Goal: Information Seeking & Learning: Learn about a topic

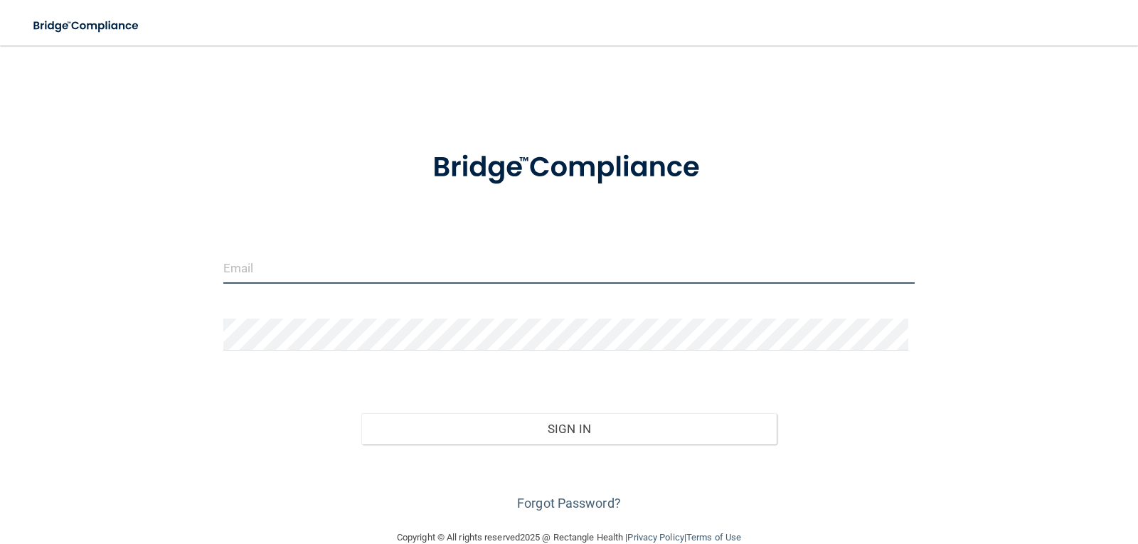
click at [541, 266] on input "email" at bounding box center [569, 268] width 692 height 32
type input "[EMAIL_ADDRESS][DOMAIN_NAME]"
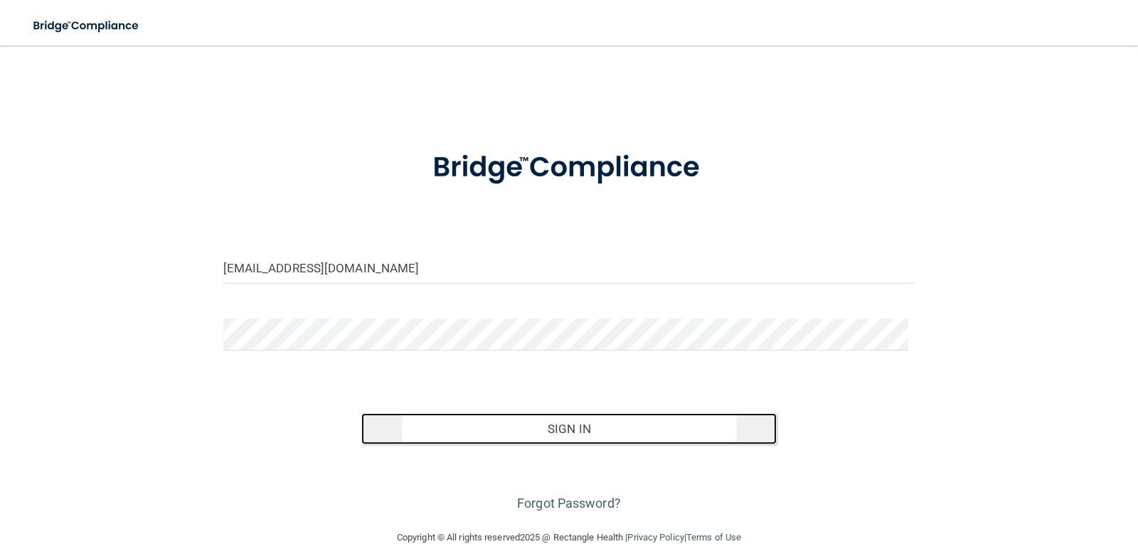
click at [562, 431] on button "Sign In" at bounding box center [568, 428] width 415 height 31
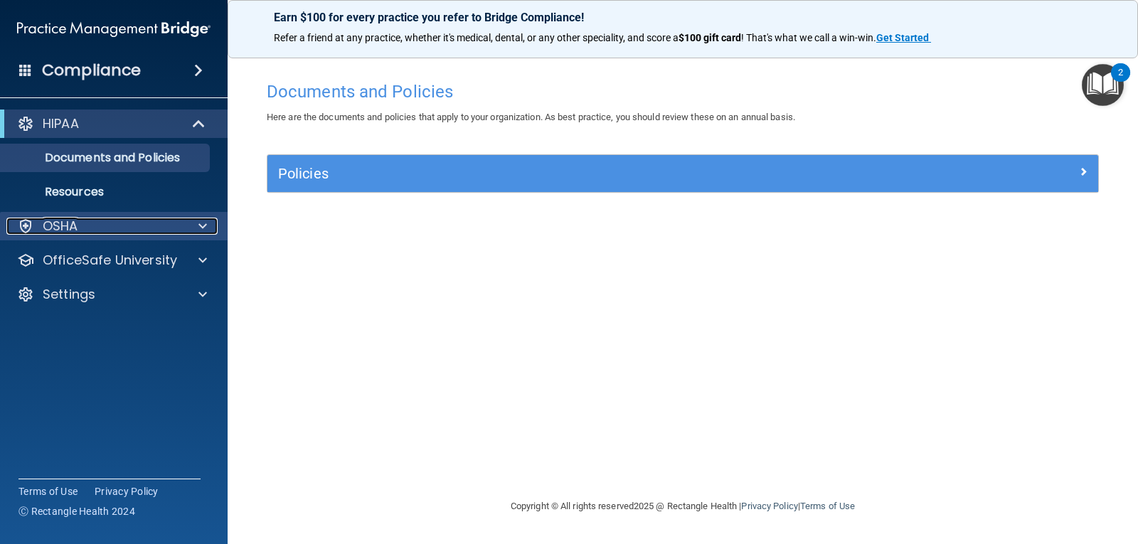
click at [98, 228] on div "OSHA" at bounding box center [94, 226] width 176 height 17
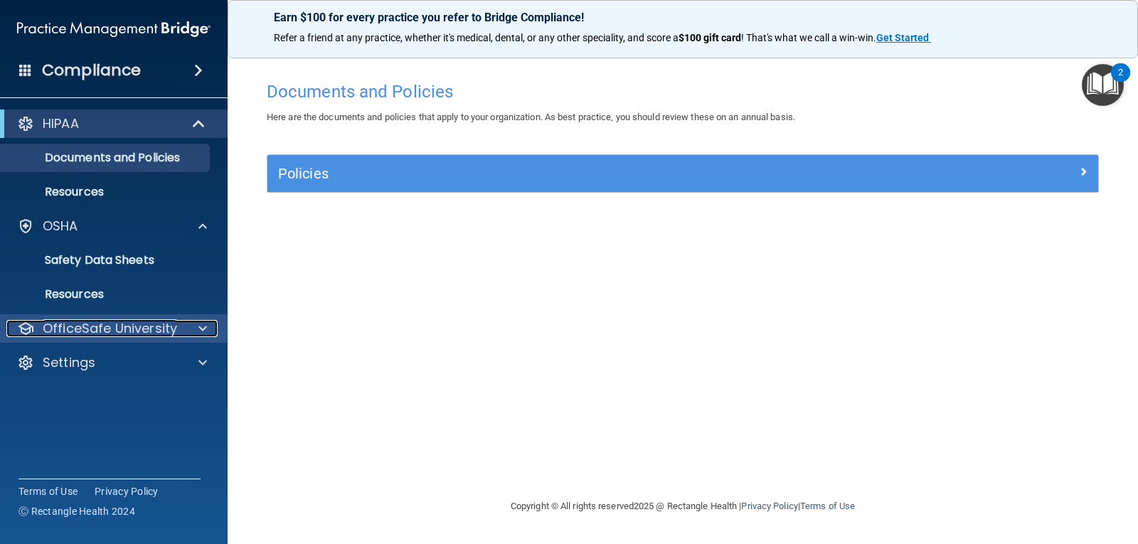
click at [142, 328] on p "OfficeSafe University" at bounding box center [110, 328] width 134 height 17
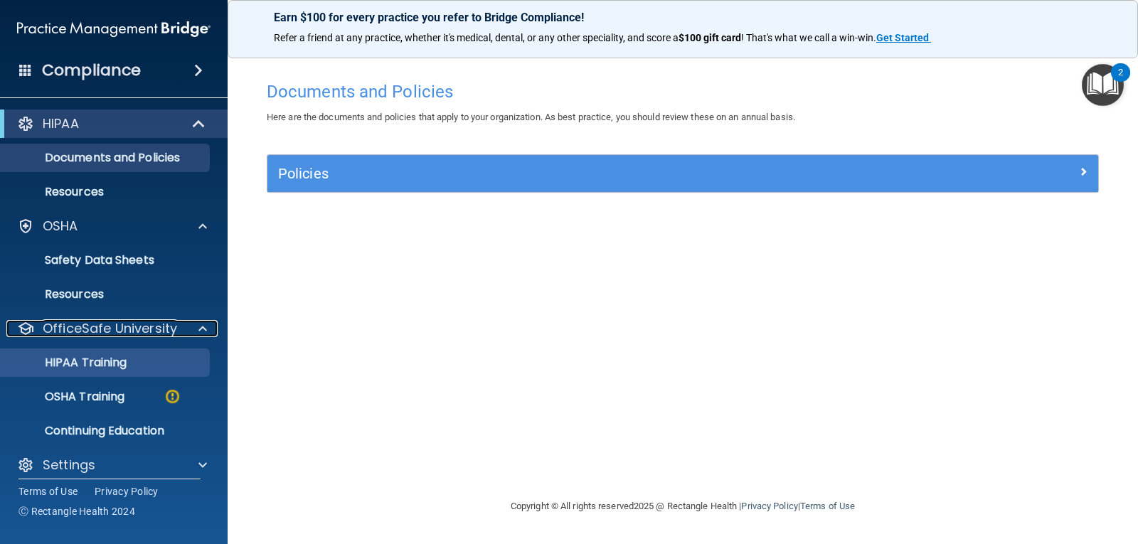
scroll to position [12, 0]
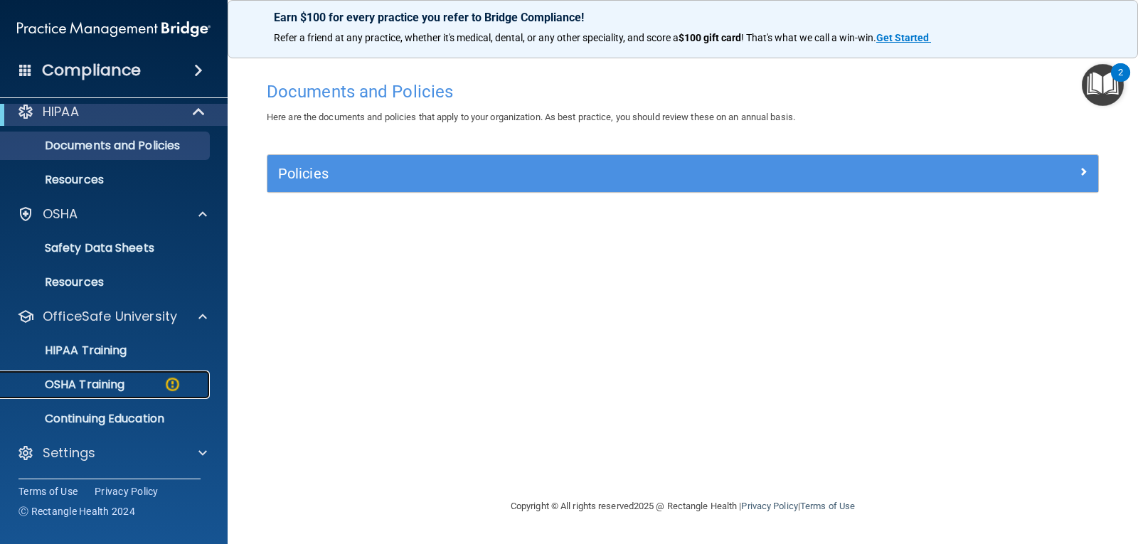
click at [134, 382] on div "OSHA Training" at bounding box center [106, 385] width 194 height 14
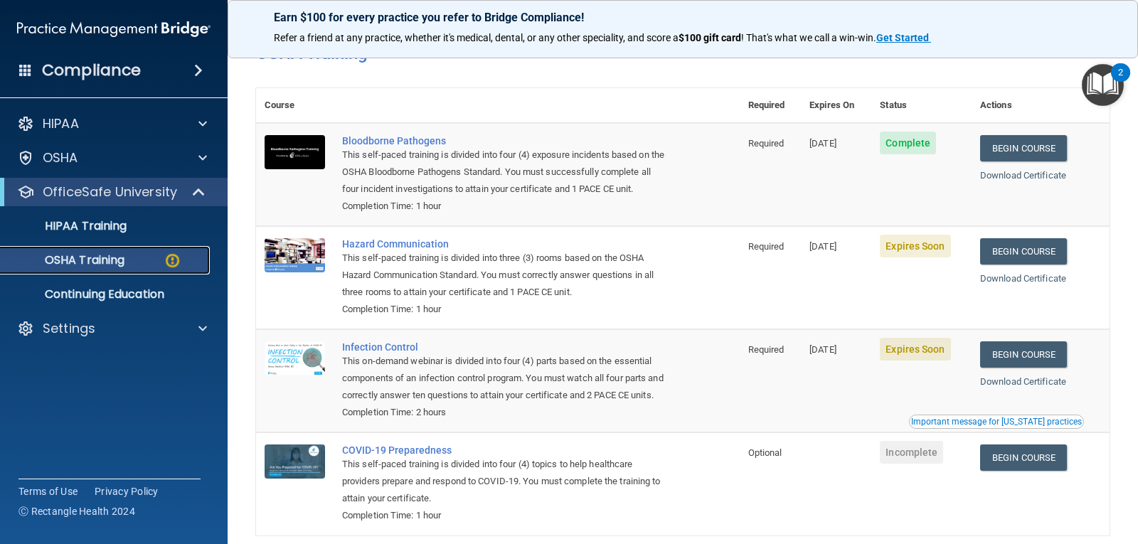
scroll to position [19, 0]
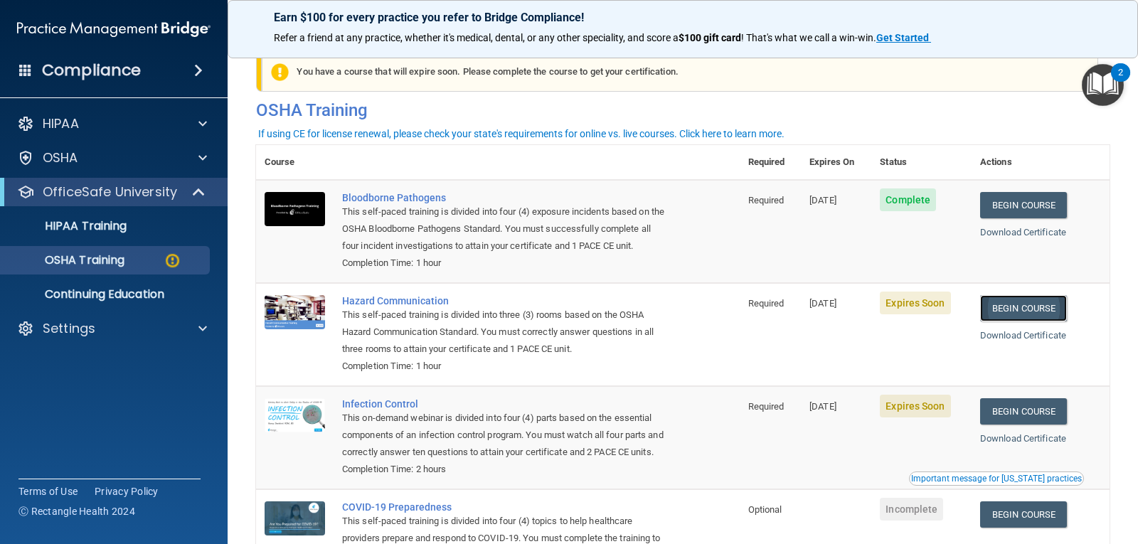
click at [1010, 309] on link "Begin Course" at bounding box center [1023, 308] width 87 height 26
click at [1029, 309] on link "Begin Course" at bounding box center [1023, 308] width 87 height 26
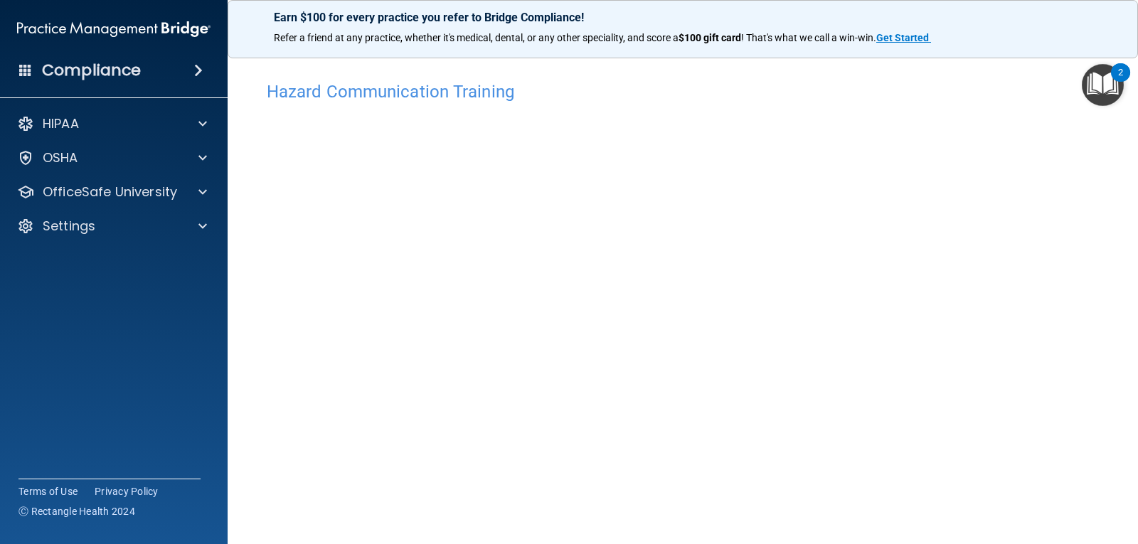
click at [1103, 86] on img "Open Resource Center, 2 new notifications" at bounding box center [1102, 85] width 42 height 42
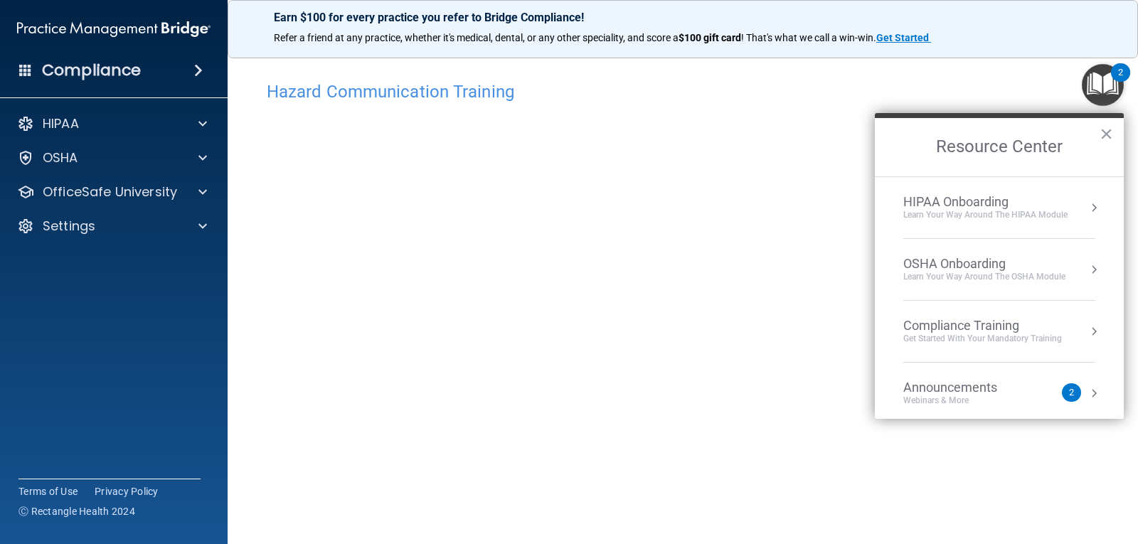
click at [1086, 201] on button "Resource Center" at bounding box center [1093, 208] width 14 height 14
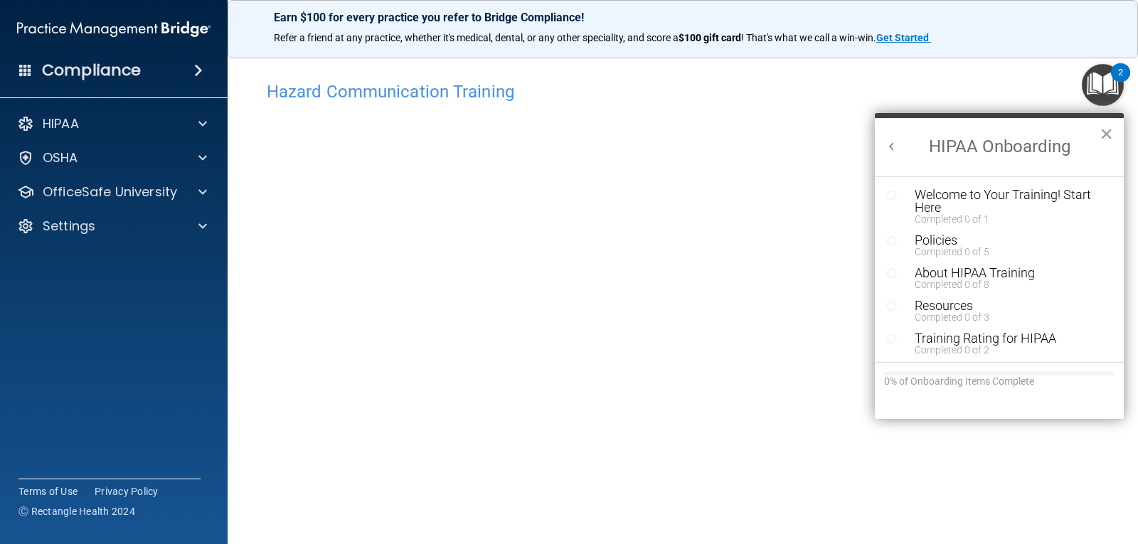
click at [1103, 134] on button "×" at bounding box center [1106, 133] width 14 height 23
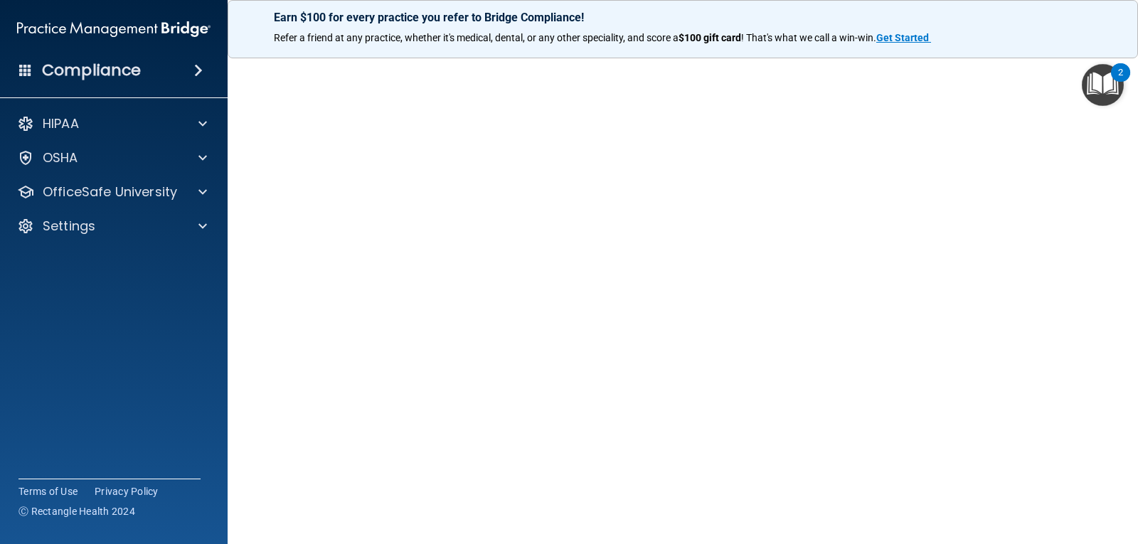
scroll to position [26, 0]
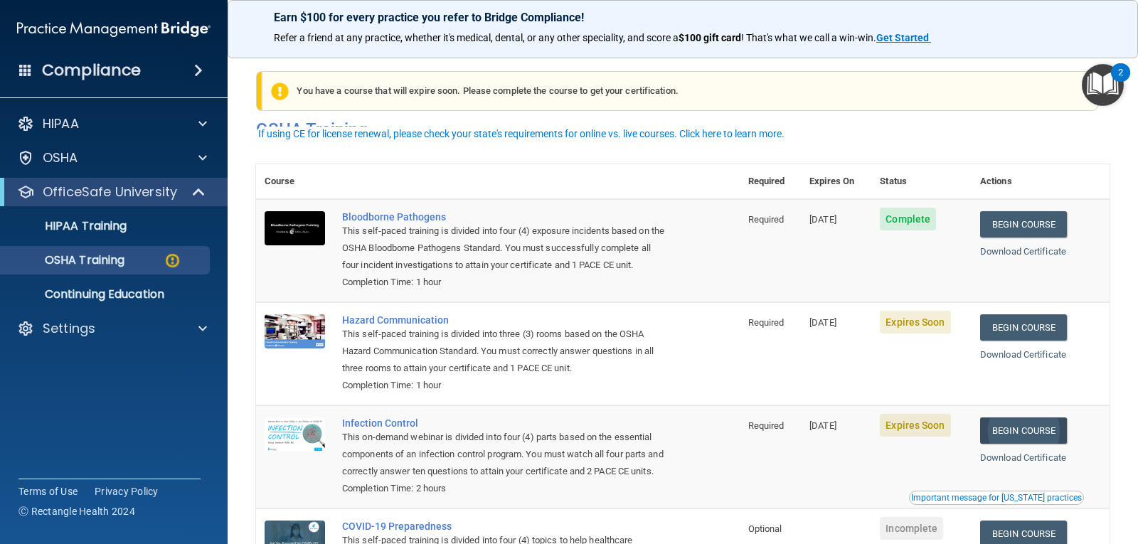
scroll to position [19, 0]
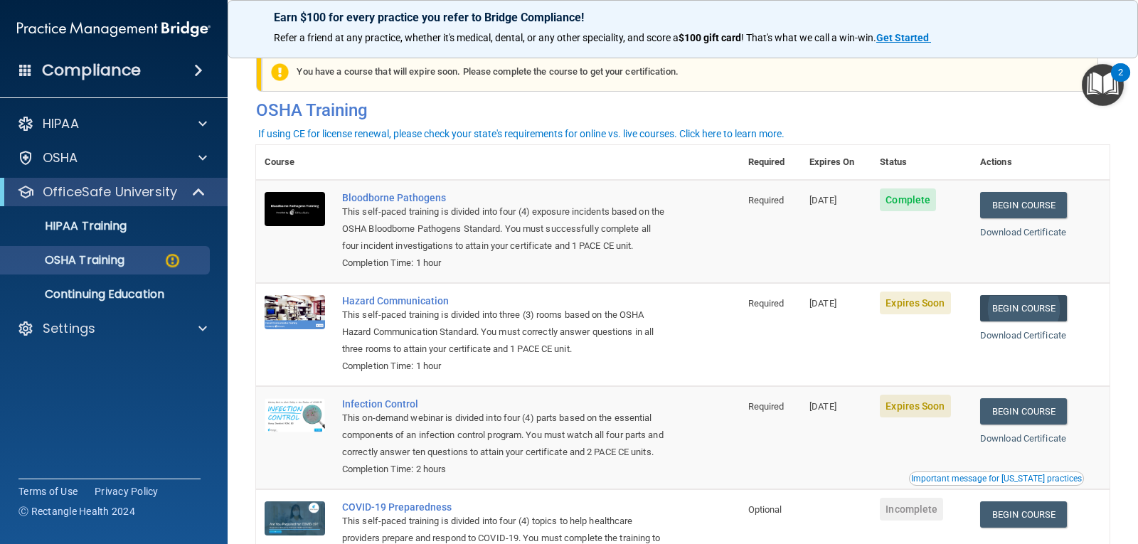
click at [1010, 316] on link "Begin Course" at bounding box center [1023, 308] width 87 height 26
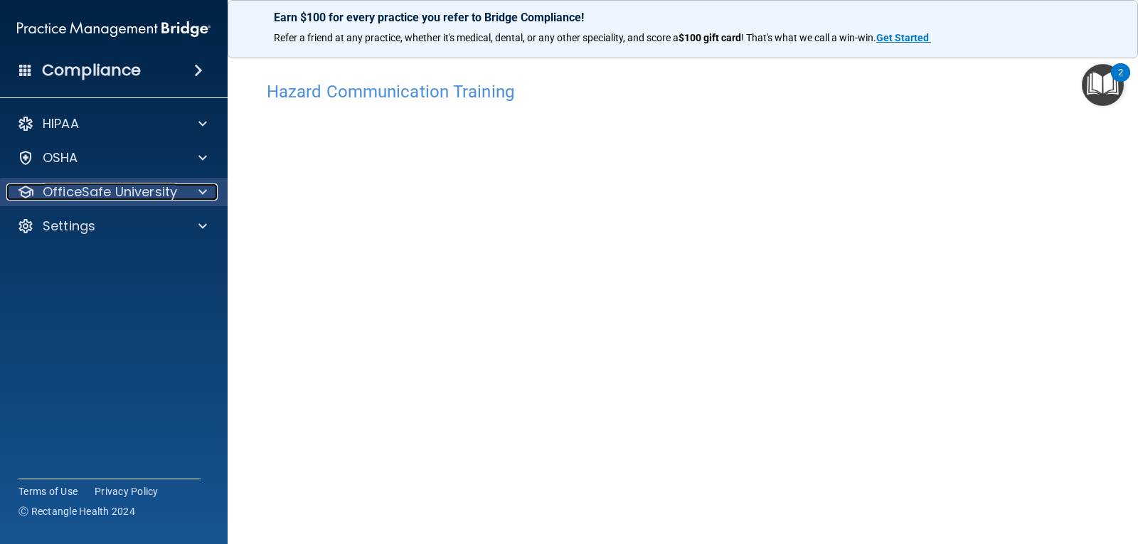
click at [88, 185] on p "OfficeSafe University" at bounding box center [110, 191] width 134 height 17
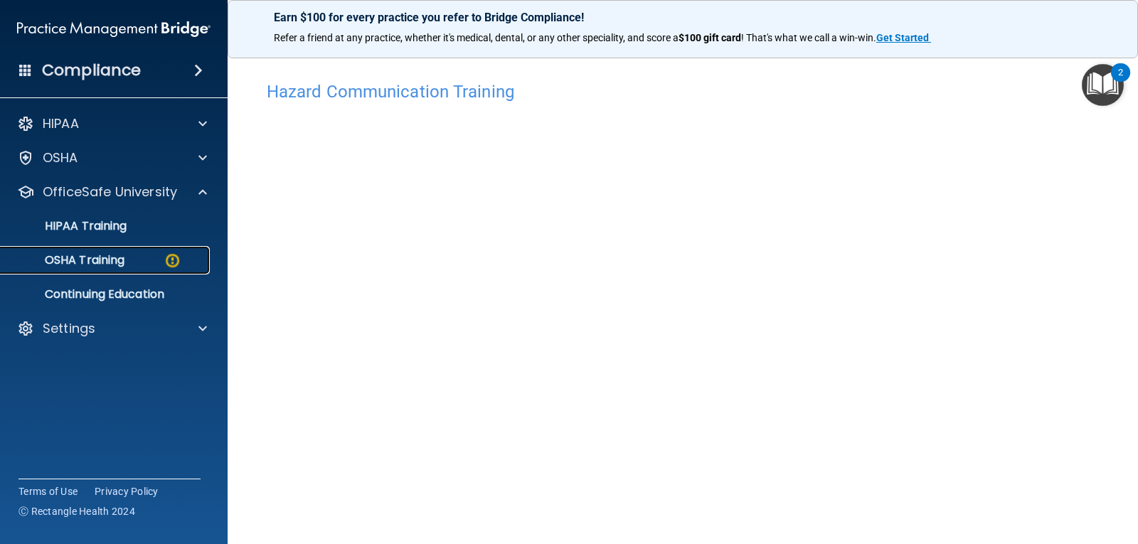
click at [117, 257] on p "OSHA Training" at bounding box center [66, 260] width 115 height 14
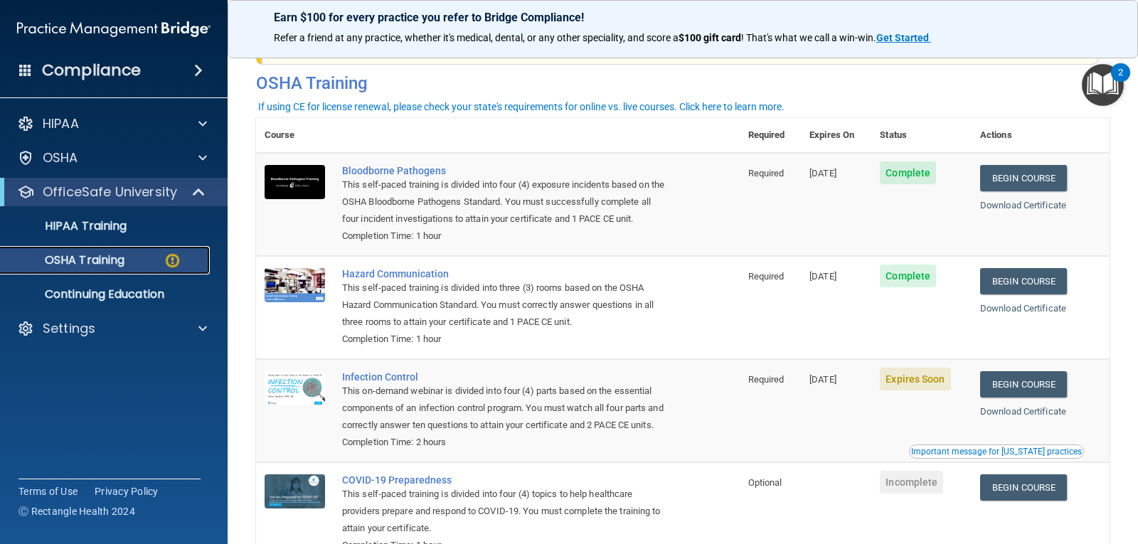
scroll to position [71, 0]
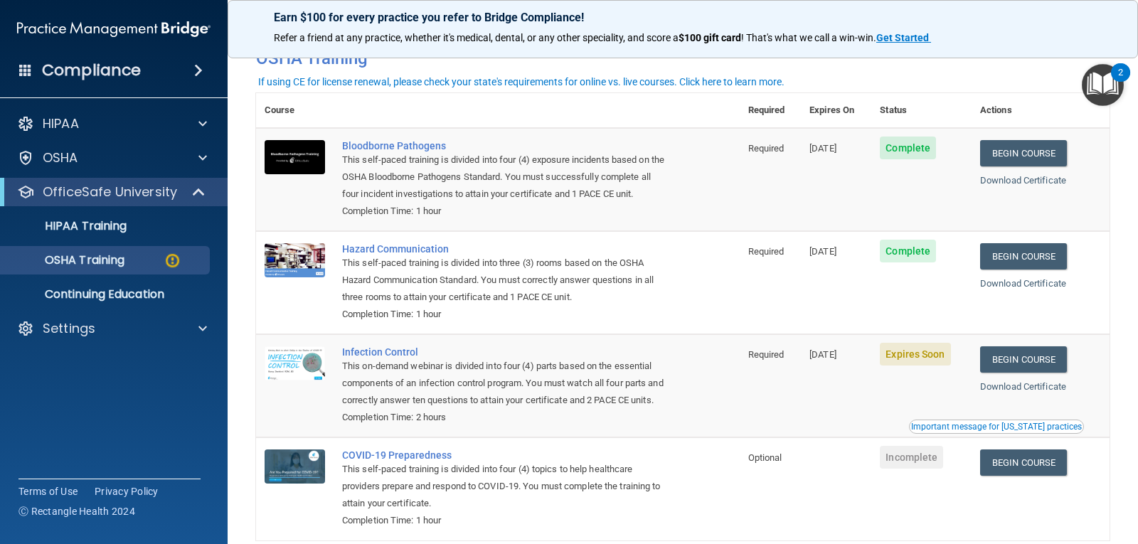
click at [1038, 376] on td "Begin Course Download Certificate Important message for California practices" at bounding box center [1040, 385] width 138 height 103
click at [1040, 365] on link "Begin Course" at bounding box center [1023, 359] width 87 height 26
click at [1040, 363] on link "Begin Course" at bounding box center [1023, 359] width 87 height 26
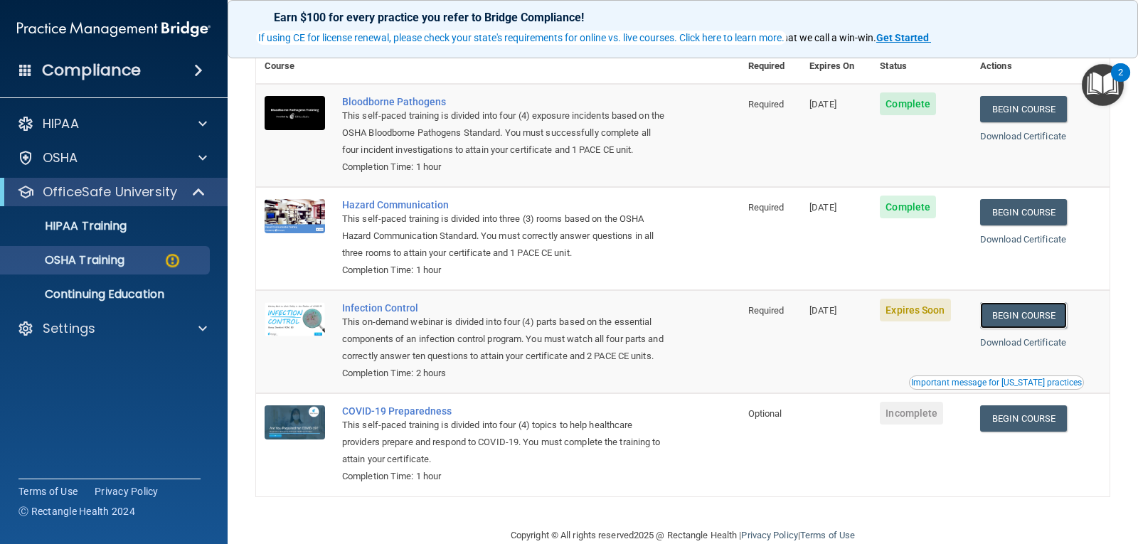
scroll to position [90, 0]
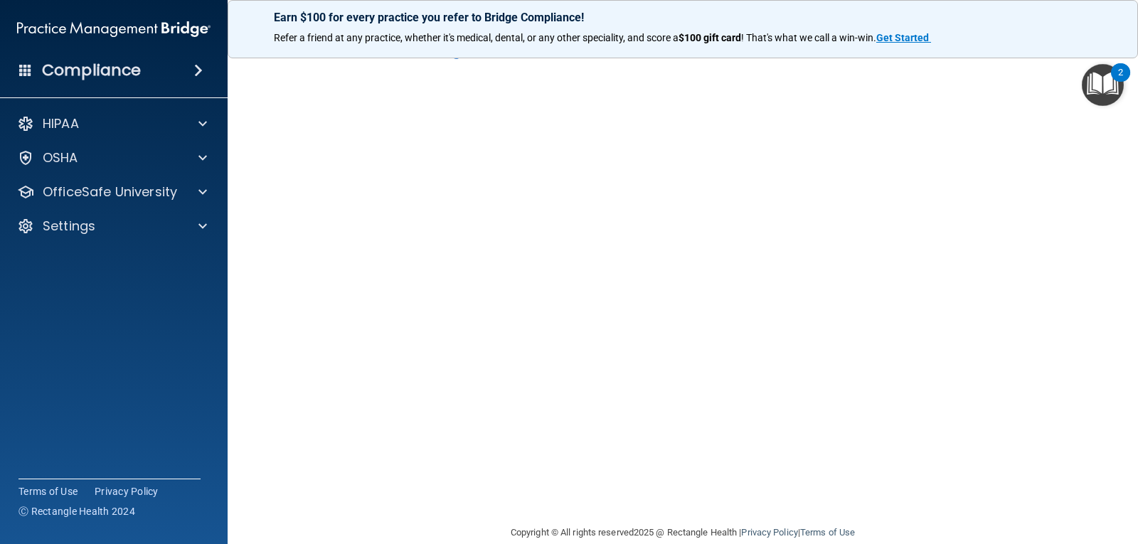
scroll to position [65, 0]
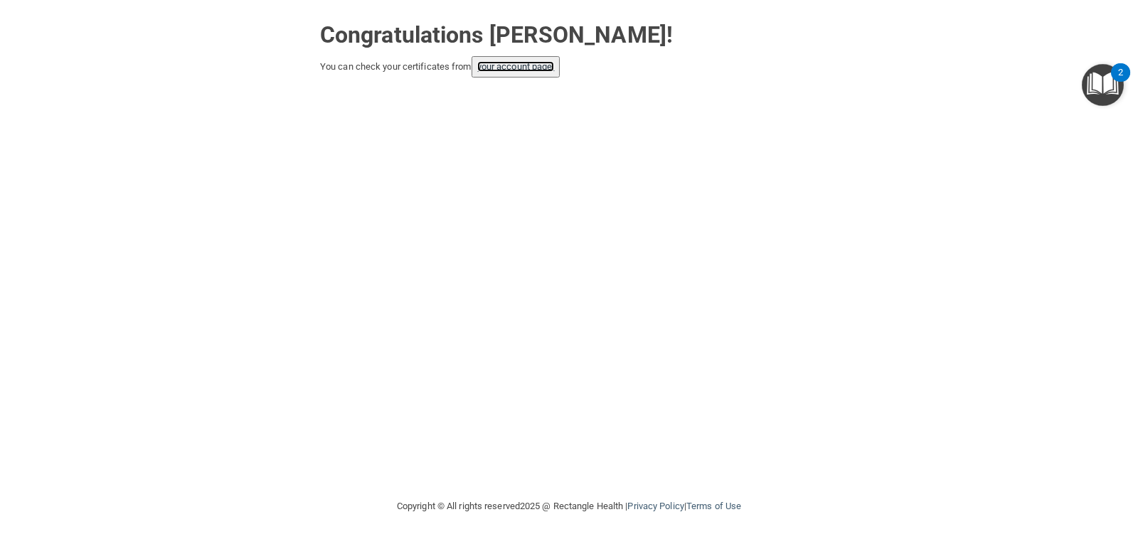
click at [538, 69] on link "your account page!" at bounding box center [516, 66] width 78 height 11
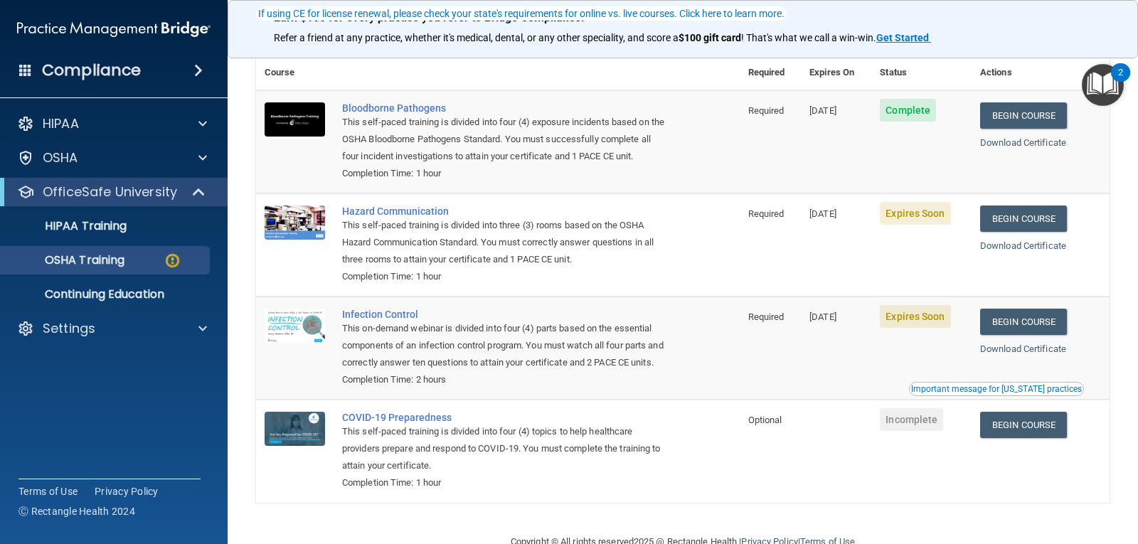
scroll to position [142, 0]
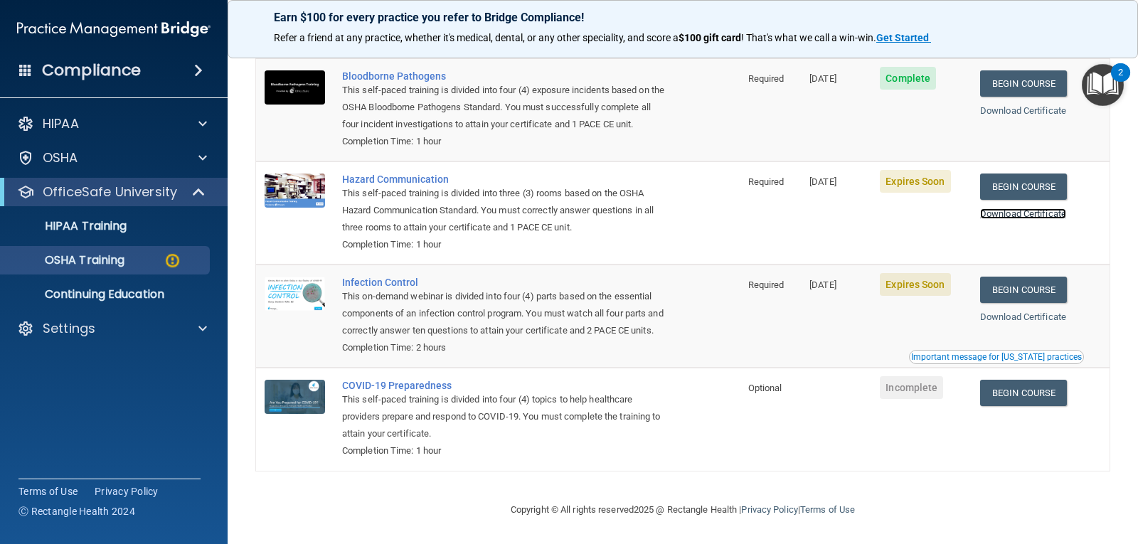
click at [1015, 215] on link "Download Certificate" at bounding box center [1023, 213] width 86 height 11
click at [1005, 312] on link "Download Certificate" at bounding box center [1023, 316] width 86 height 11
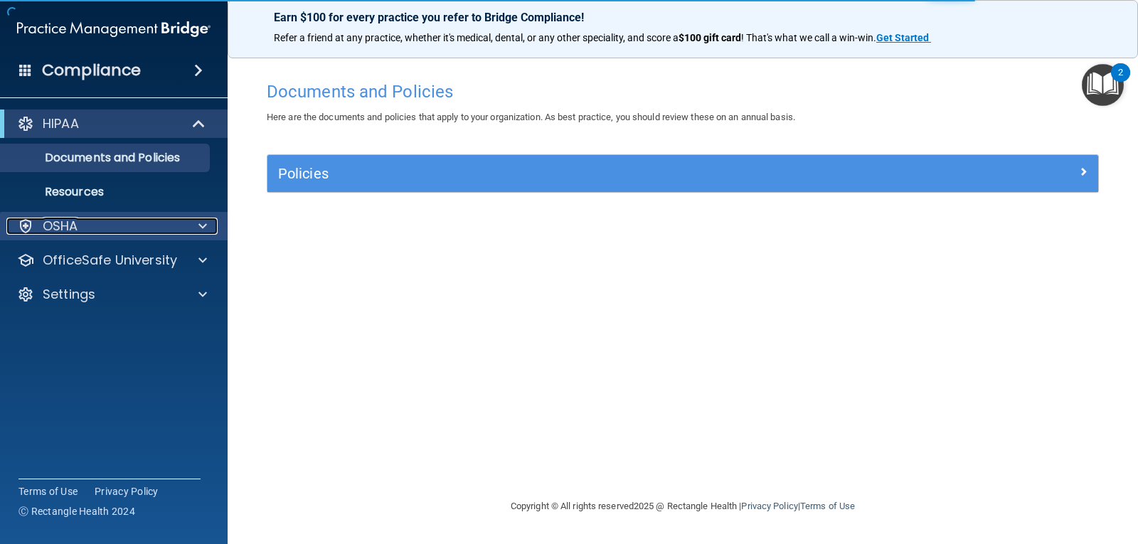
click at [176, 232] on div "OSHA" at bounding box center [94, 226] width 176 height 17
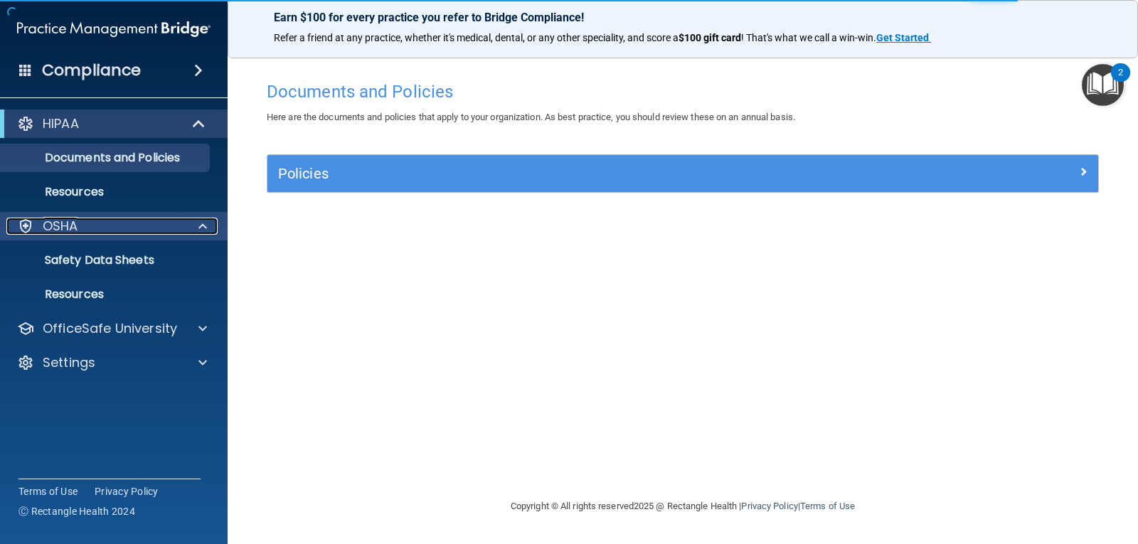
click at [176, 233] on div "OSHA" at bounding box center [94, 226] width 176 height 17
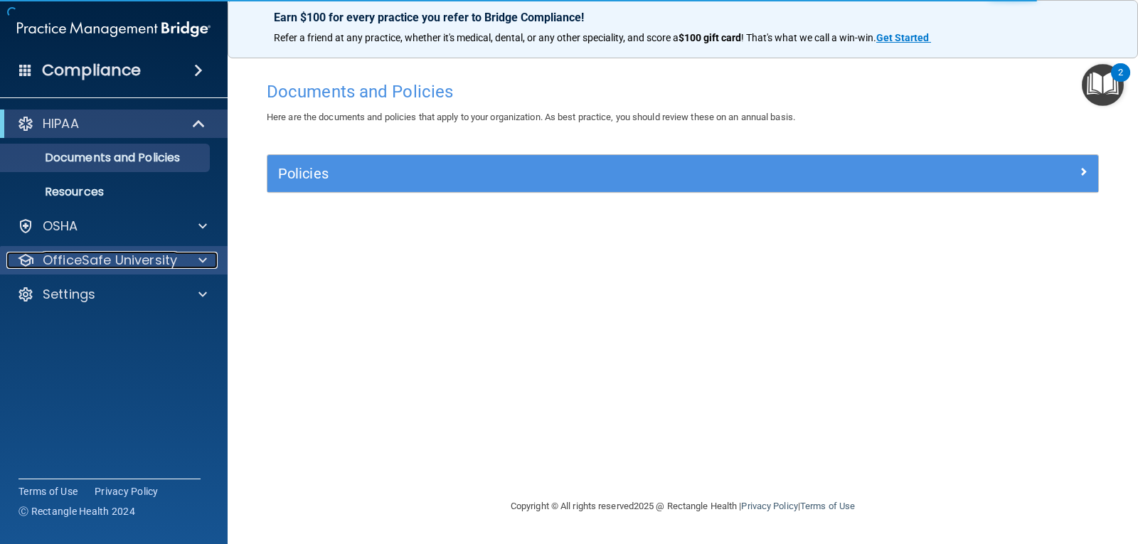
click at [183, 267] on div at bounding box center [201, 260] width 36 height 17
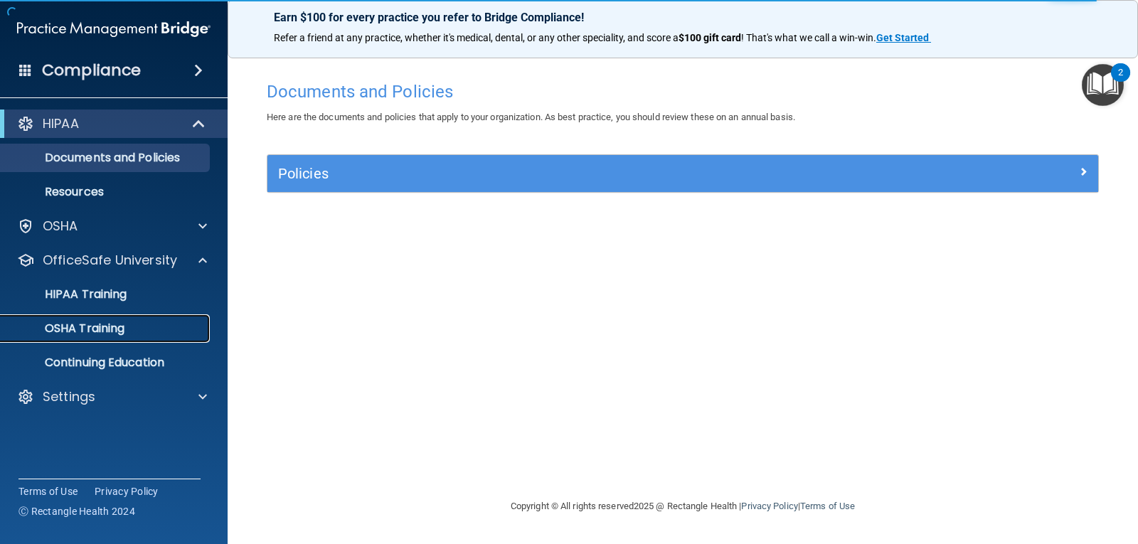
click at [133, 329] on div "OSHA Training" at bounding box center [106, 328] width 194 height 14
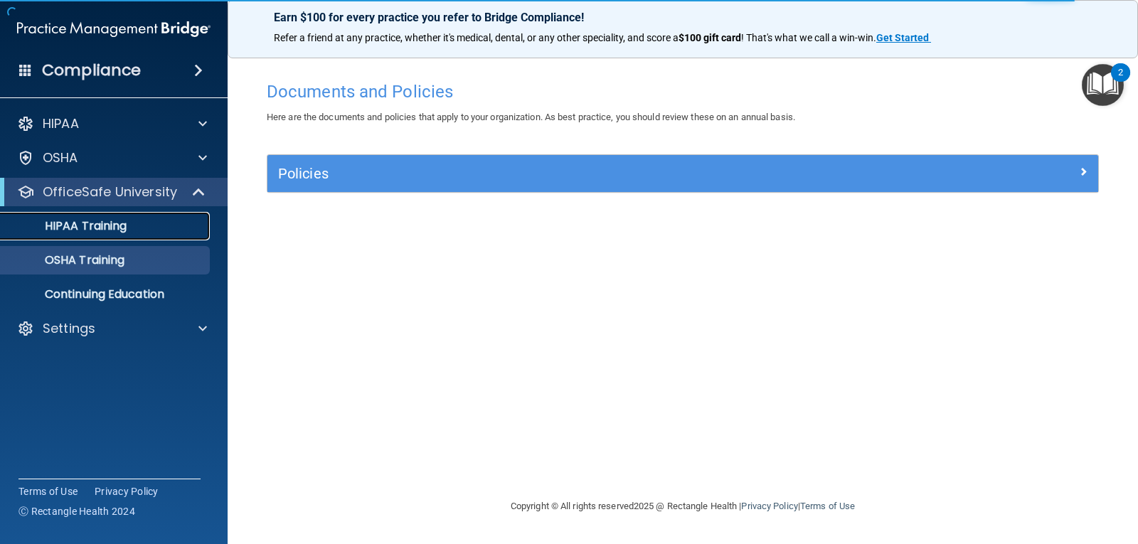
click at [139, 235] on link "HIPAA Training" at bounding box center [98, 226] width 224 height 28
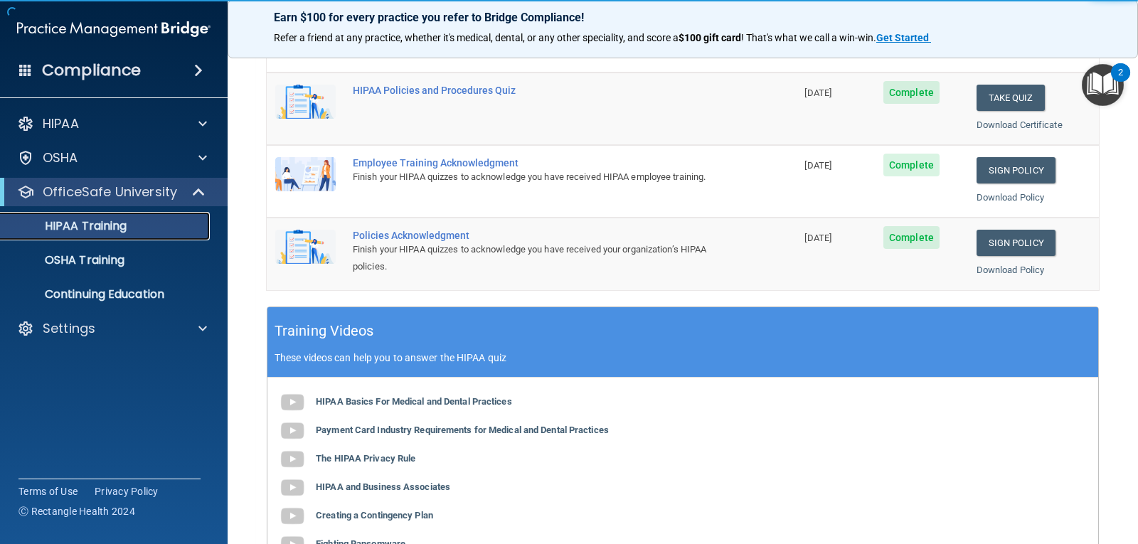
scroll to position [356, 0]
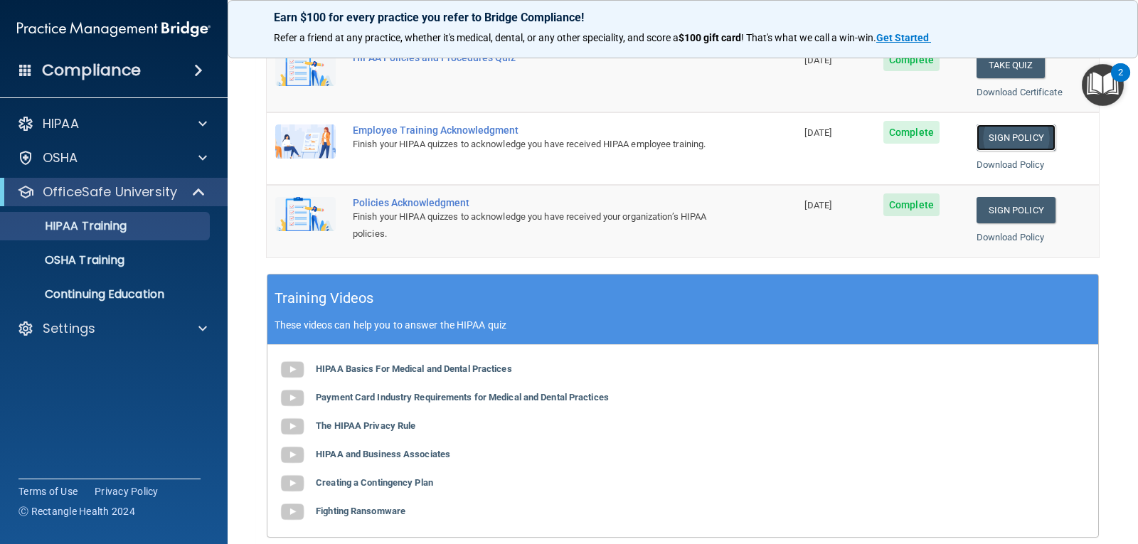
click at [1013, 141] on link "Sign Policy" at bounding box center [1015, 137] width 79 height 26
click at [1008, 217] on link "Sign Policy" at bounding box center [1015, 210] width 79 height 26
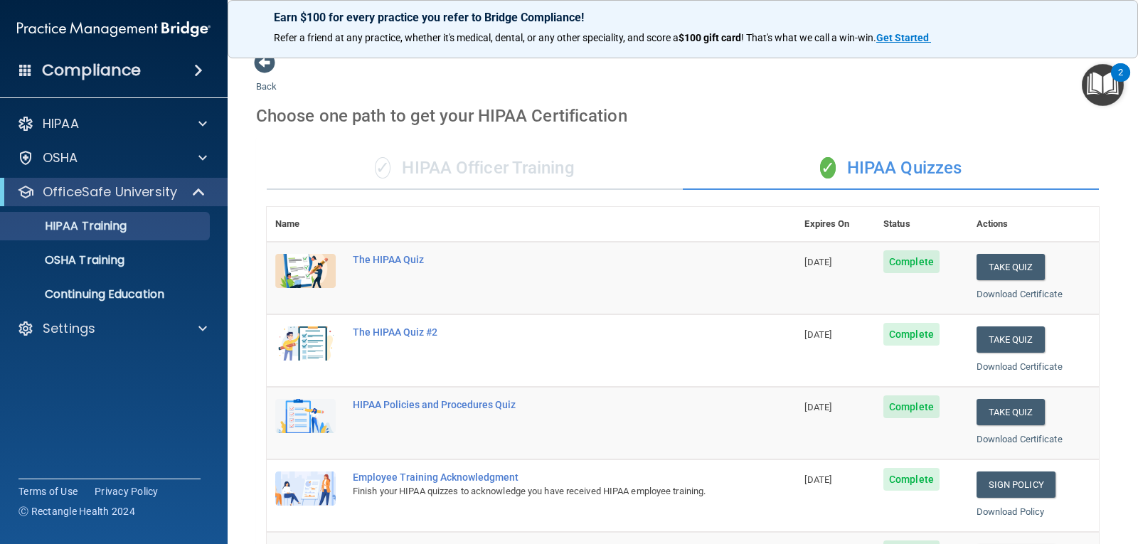
scroll to position [0, 0]
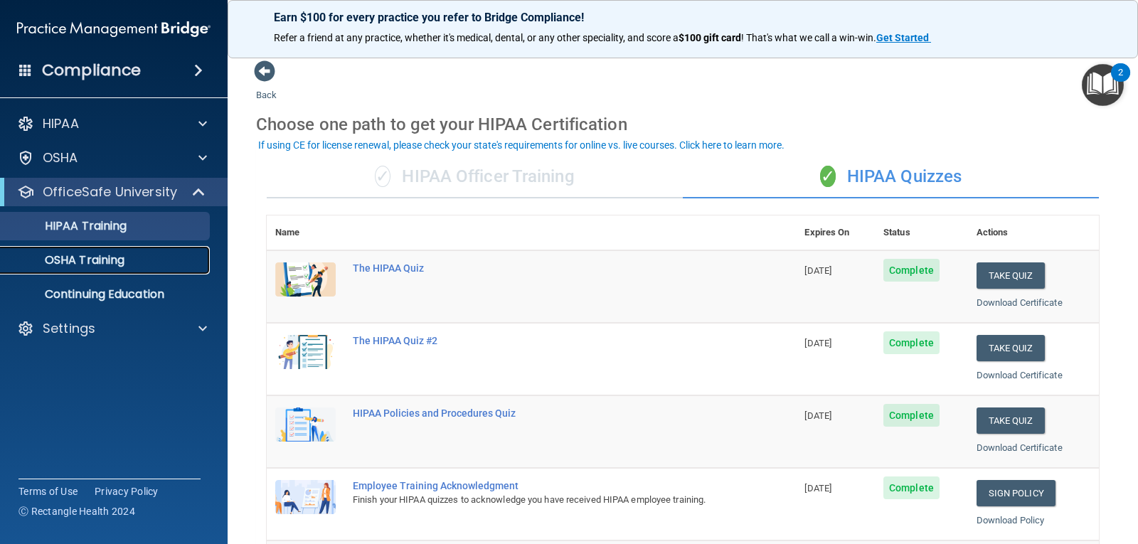
click at [88, 259] on p "OSHA Training" at bounding box center [66, 260] width 115 height 14
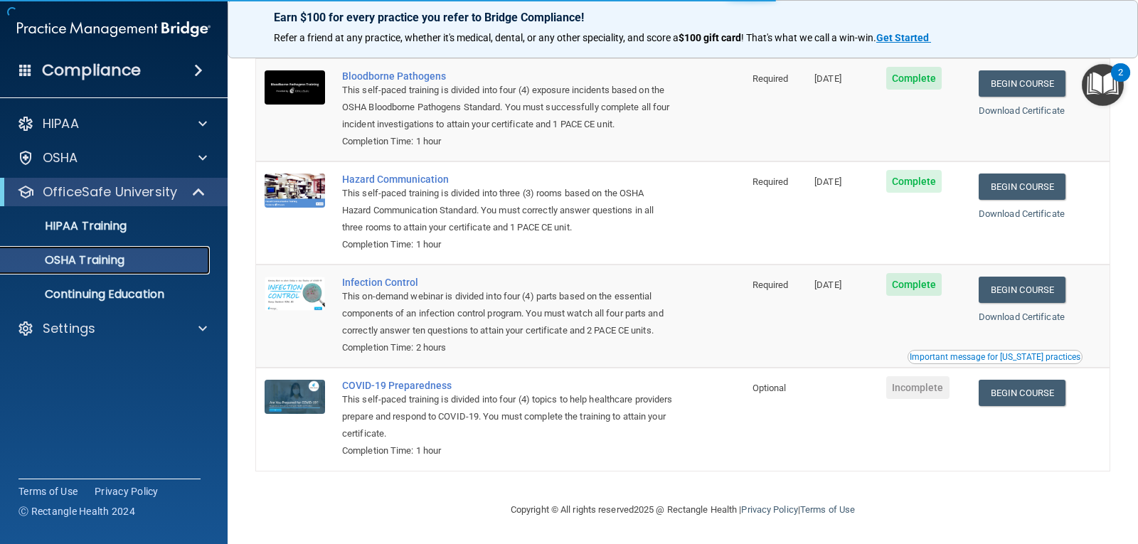
scroll to position [122, 0]
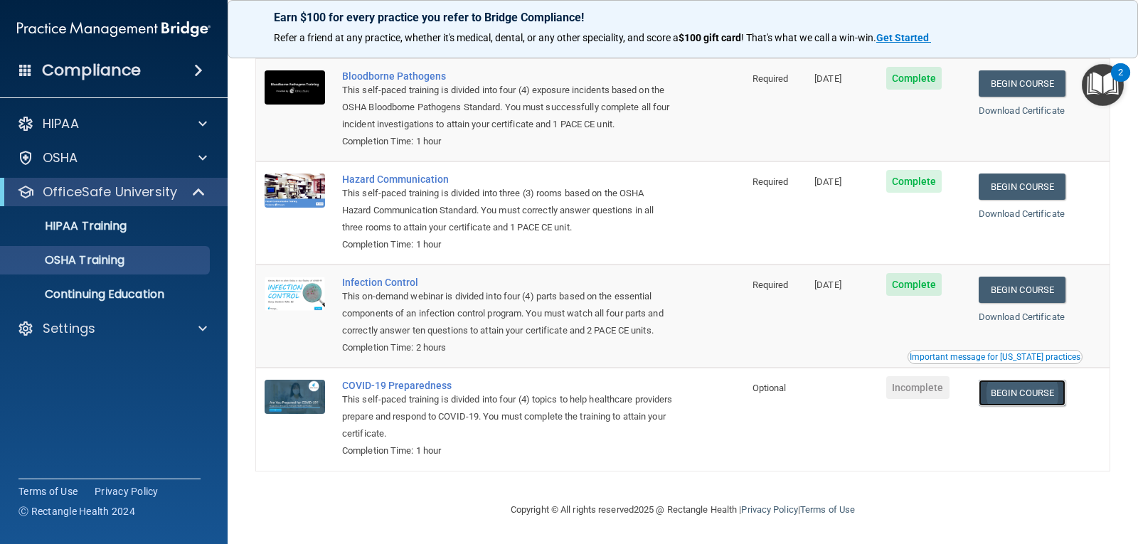
click at [1024, 392] on link "Begin Course" at bounding box center [1021, 393] width 87 height 26
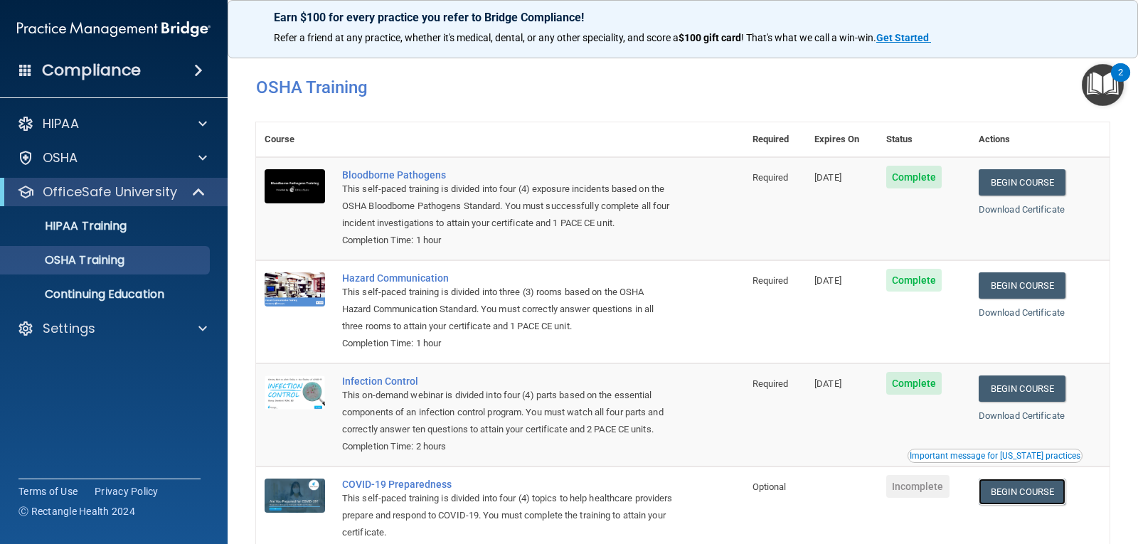
scroll to position [0, 0]
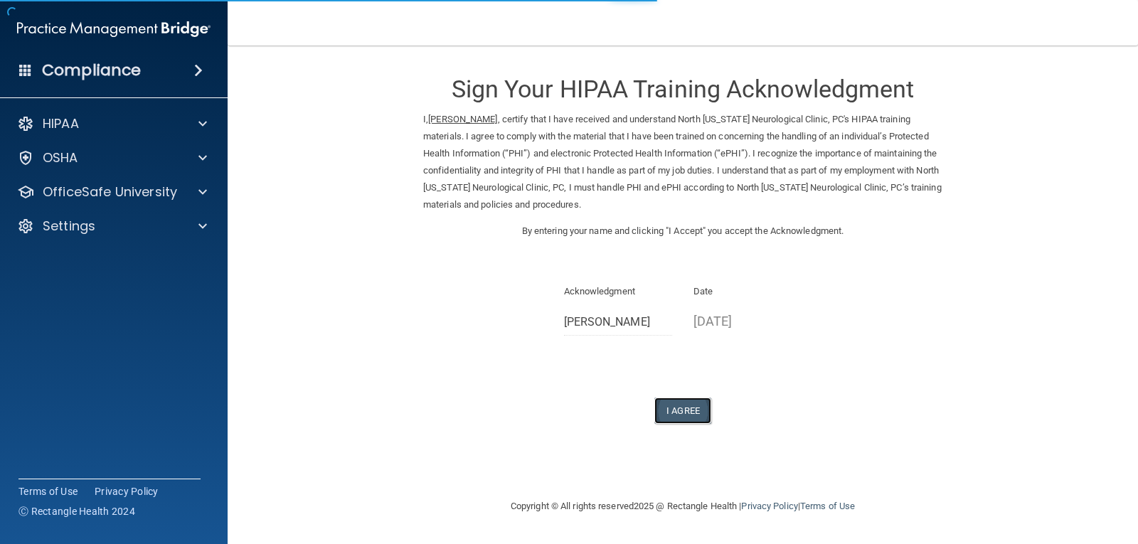
click at [682, 412] on button "I Agree" at bounding box center [682, 410] width 57 height 26
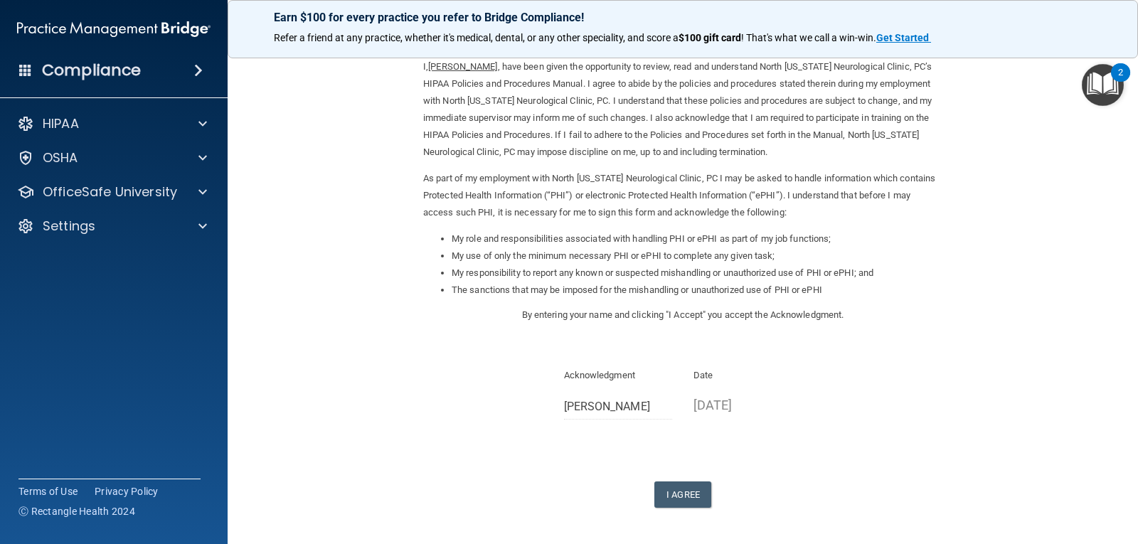
scroll to position [107, 0]
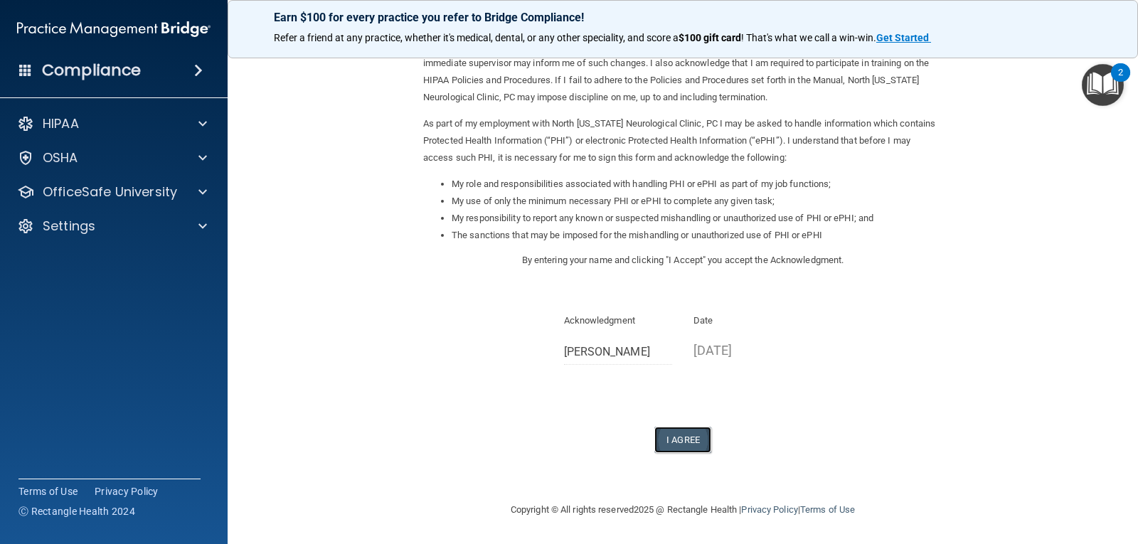
click at [695, 437] on button "I Agree" at bounding box center [682, 440] width 57 height 26
click at [695, 435] on button "I Agree" at bounding box center [682, 440] width 57 height 26
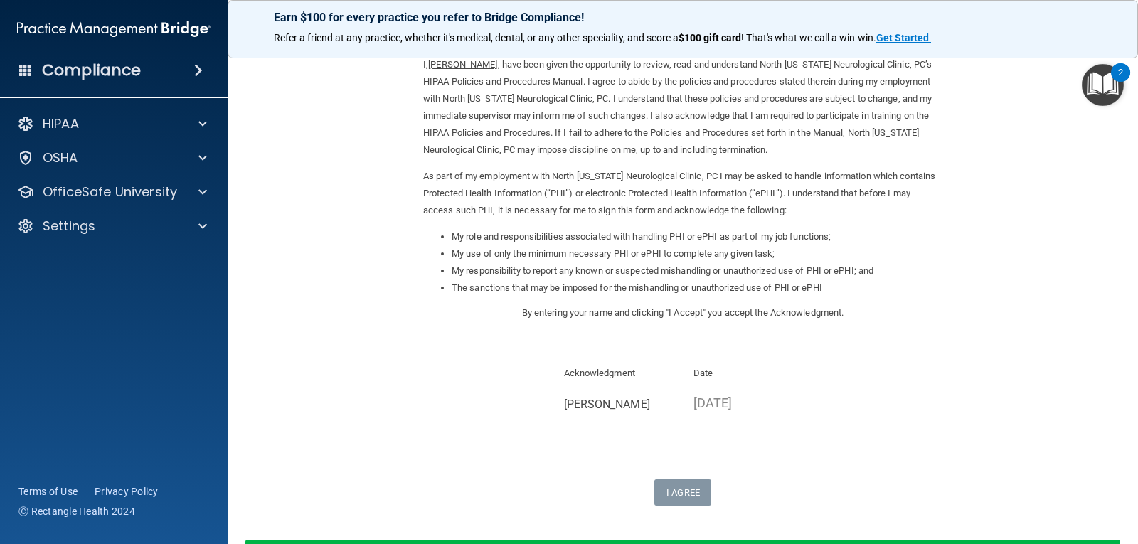
scroll to position [0, 0]
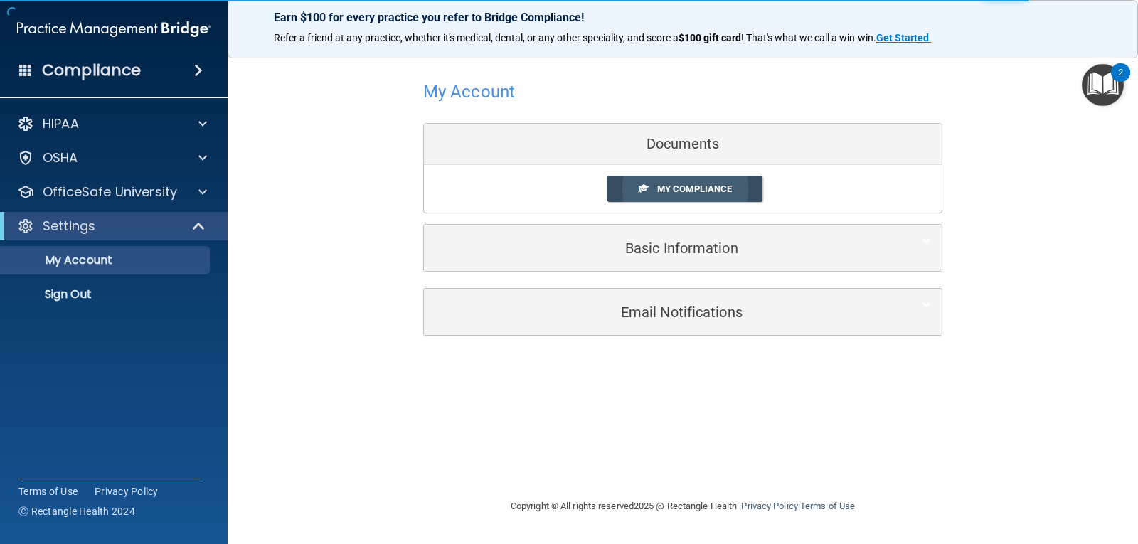
click at [641, 191] on span at bounding box center [642, 187] width 9 height 9
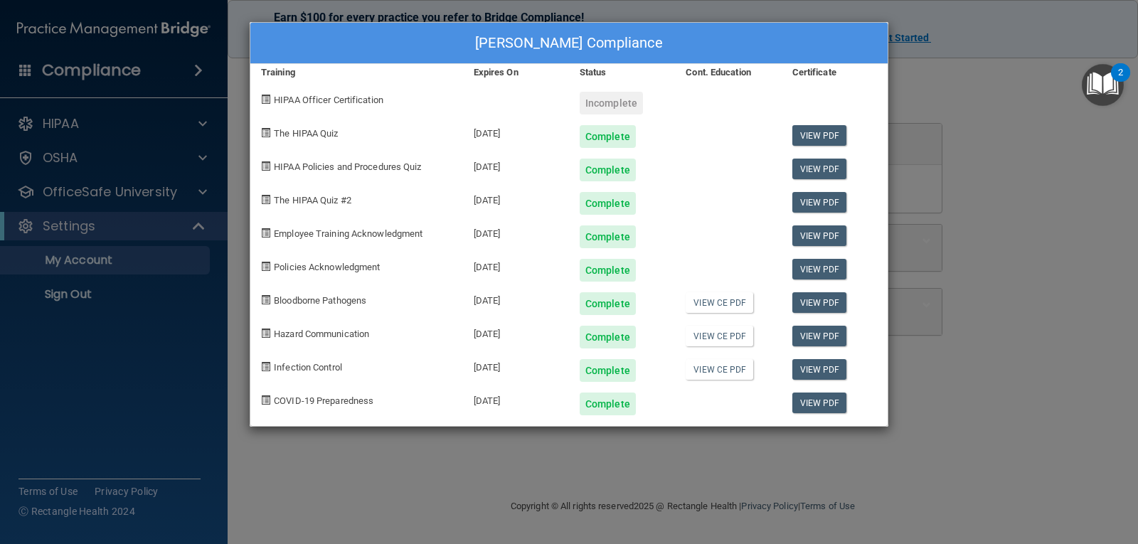
click at [620, 109] on div "Incomplete" at bounding box center [610, 103] width 63 height 23
click at [620, 98] on div "Incomplete" at bounding box center [610, 103] width 63 height 23
click at [1000, 78] on div "[PERSON_NAME] Compliance Training Expires On Status Cont. Education Certificate…" at bounding box center [569, 272] width 1138 height 544
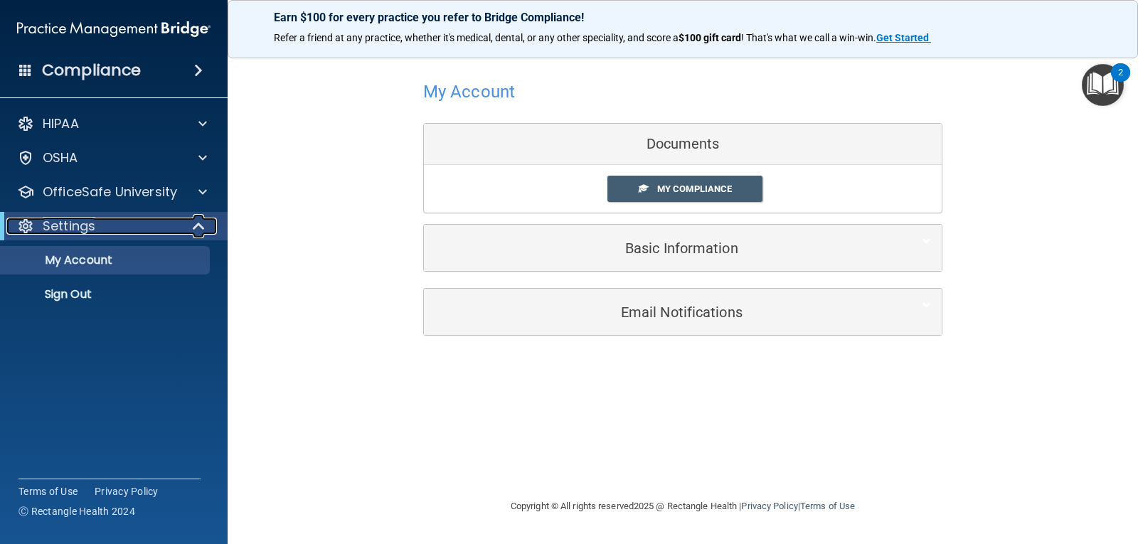
click at [109, 220] on div "Settings" at bounding box center [94, 226] width 176 height 17
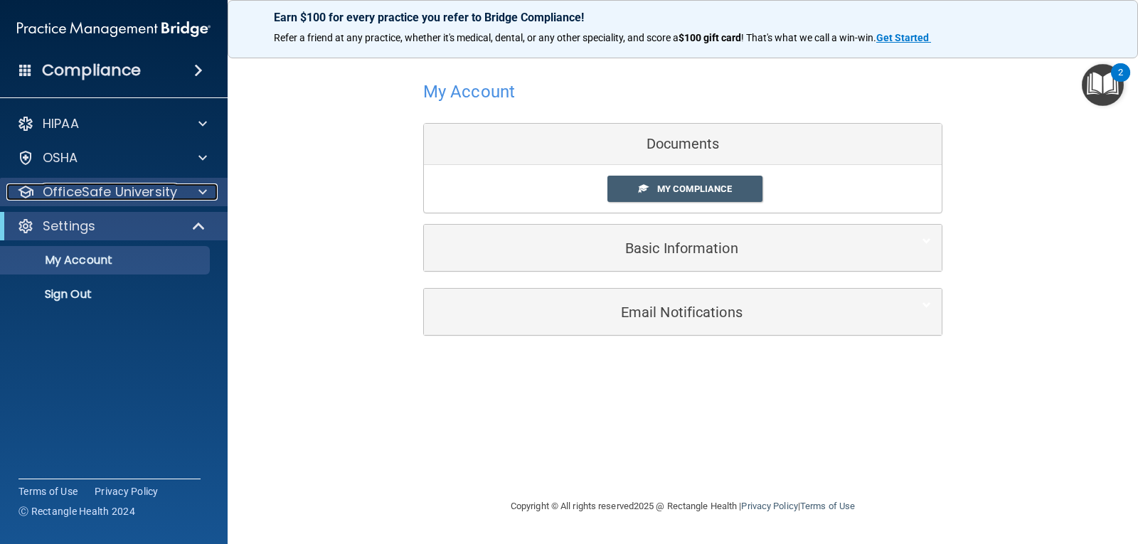
click at [145, 195] on p "OfficeSafe University" at bounding box center [110, 191] width 134 height 17
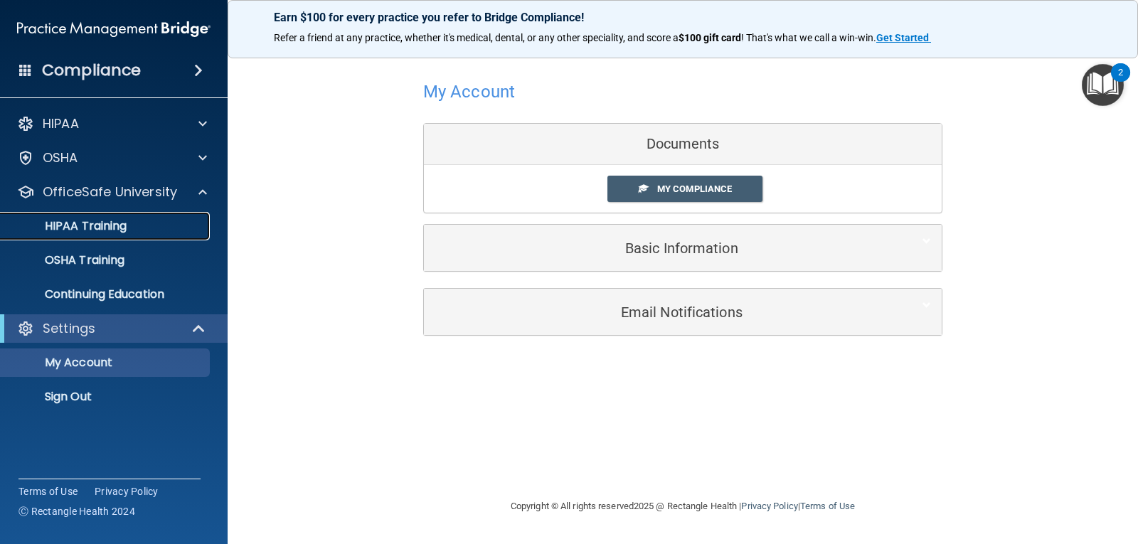
click at [154, 233] on div "HIPAA Training" at bounding box center [106, 226] width 194 height 14
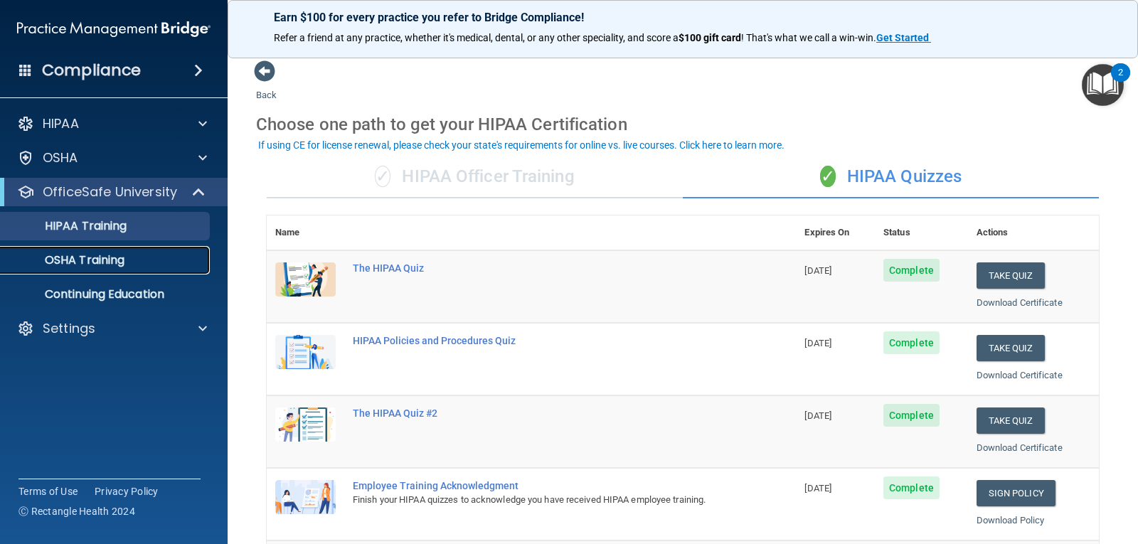
click at [127, 269] on link "OSHA Training" at bounding box center [98, 260] width 224 height 28
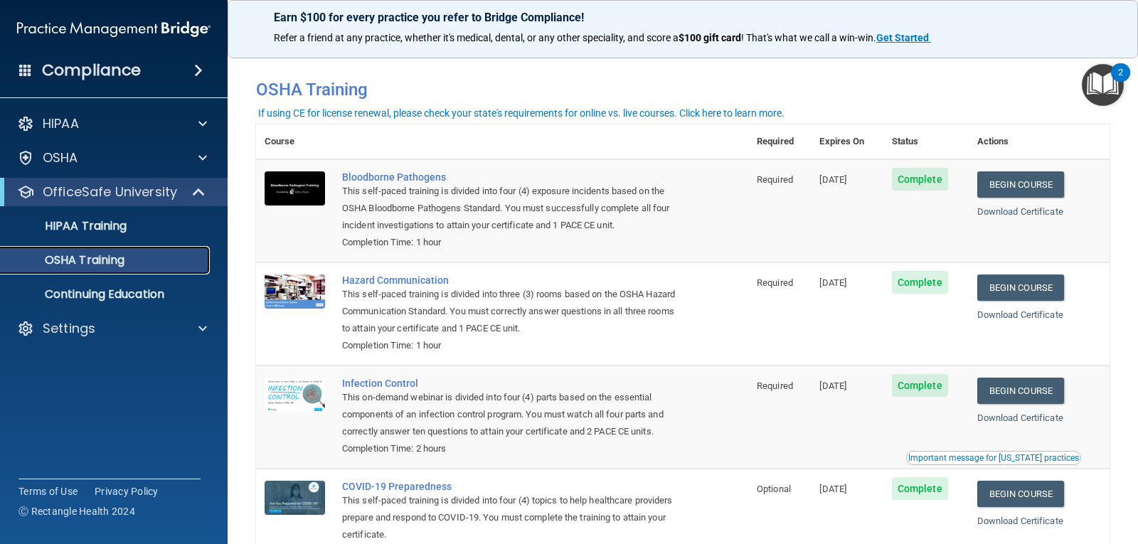
click at [130, 262] on div "OSHA Training" at bounding box center [106, 260] width 194 height 14
click at [133, 223] on div "HIPAA Training" at bounding box center [106, 226] width 194 height 14
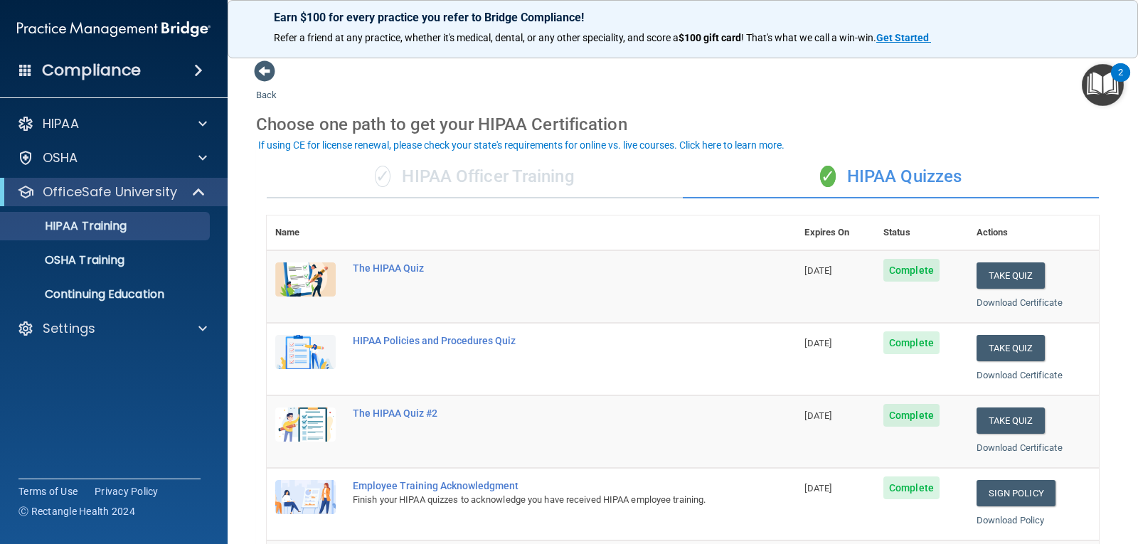
click at [461, 172] on div "✓ HIPAA Officer Training" at bounding box center [475, 177] width 416 height 43
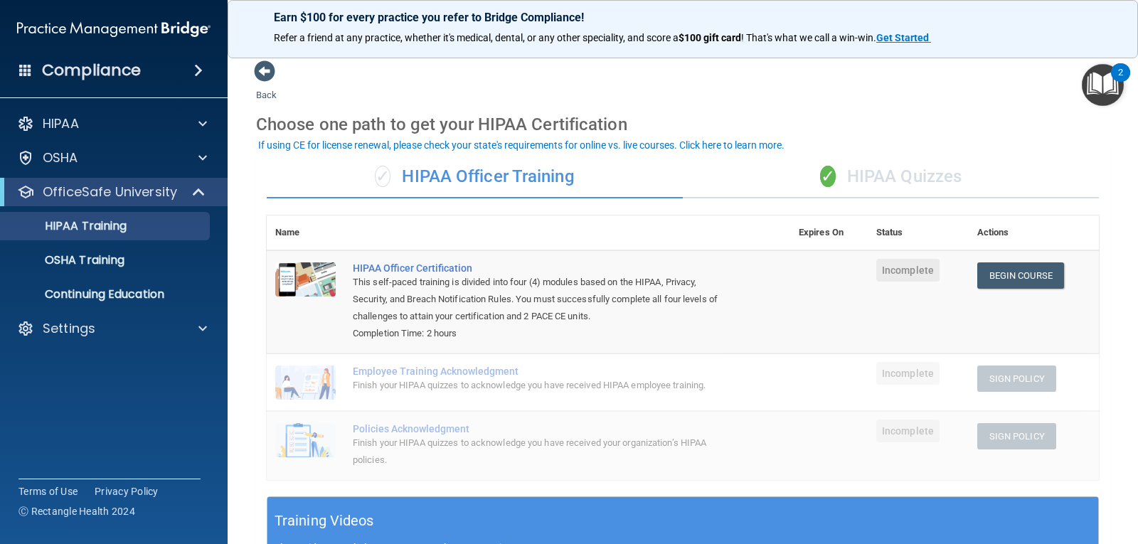
click at [936, 175] on div "✓ HIPAA Quizzes" at bounding box center [891, 177] width 416 height 43
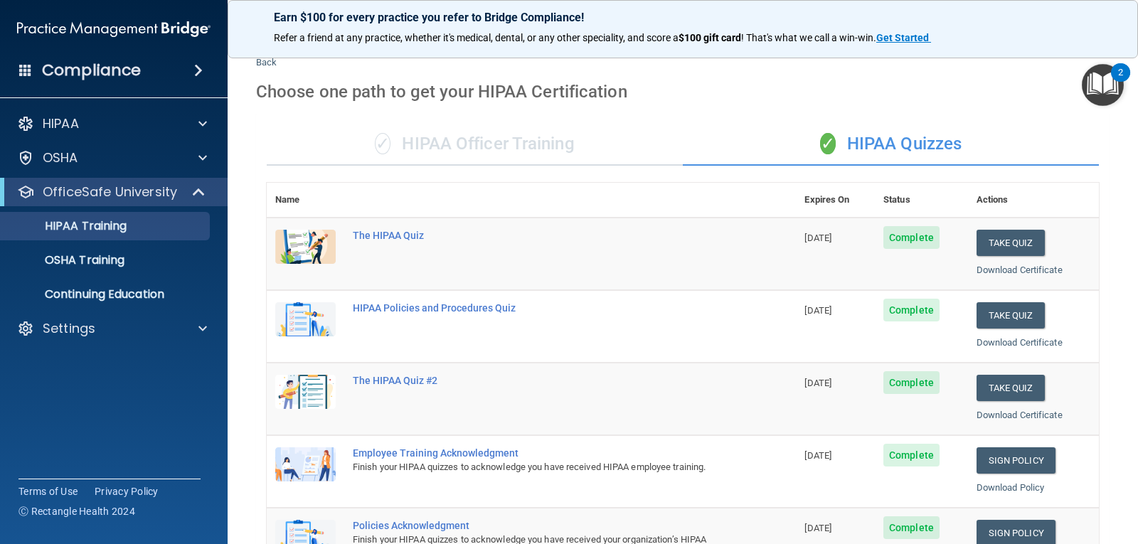
scroll to position [29, 0]
